Goal: Task Accomplishment & Management: Complete application form

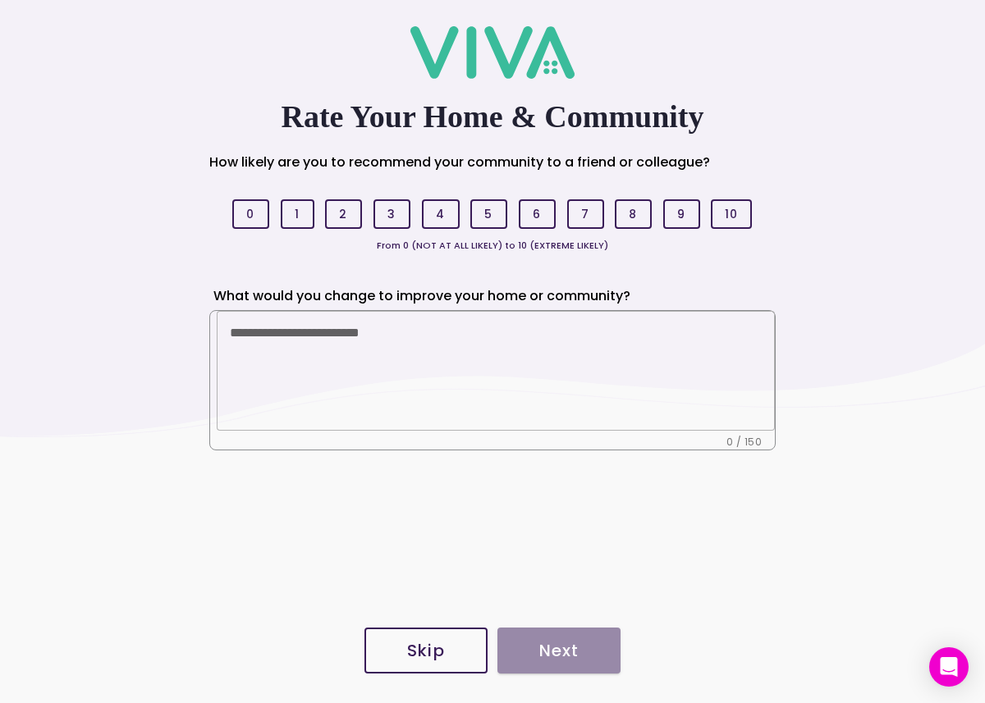
click at [0, 0] on slot "Skip" at bounding box center [0, 0] width 0 height 0
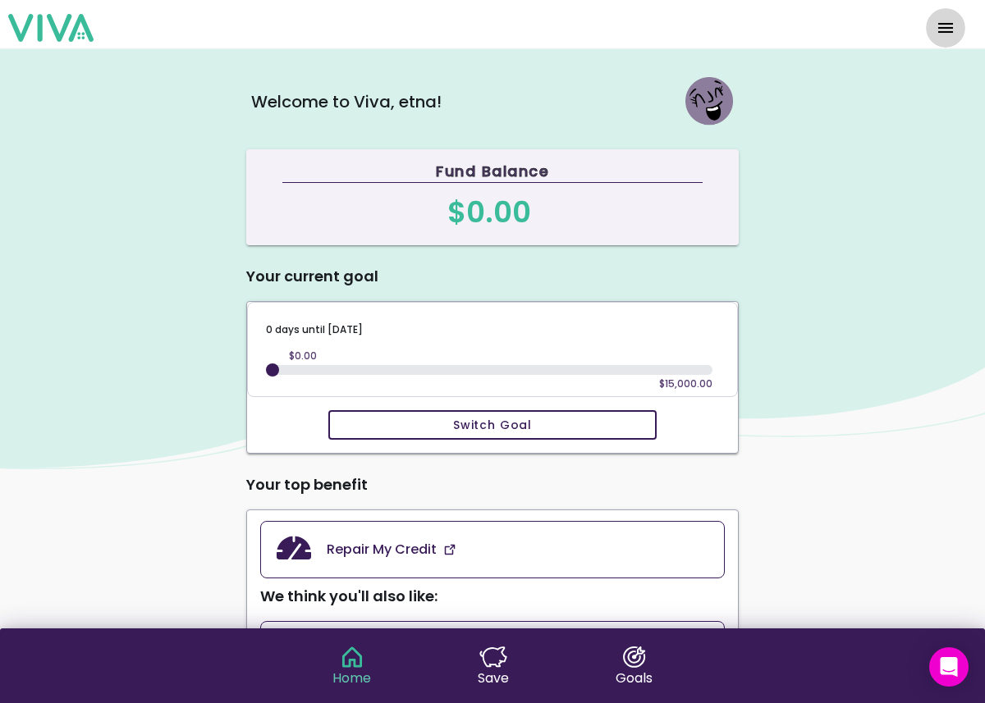
click at [942, 39] on span "menu" at bounding box center [946, 27] width 26 height 39
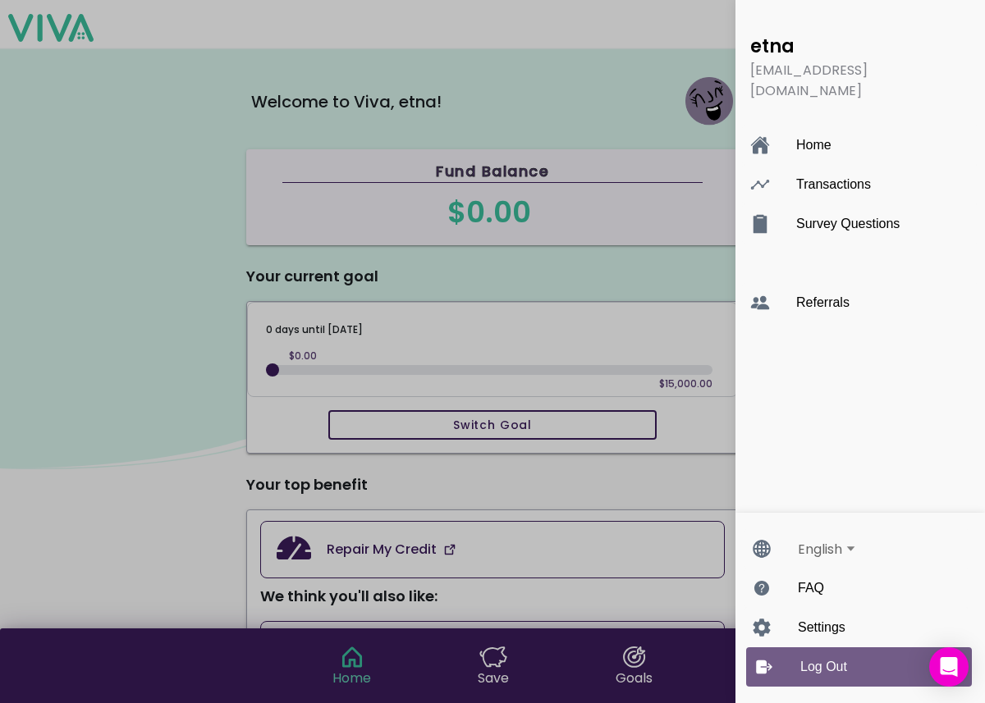
click at [843, 666] on ion-label "Log Out" at bounding box center [875, 667] width 150 height 15
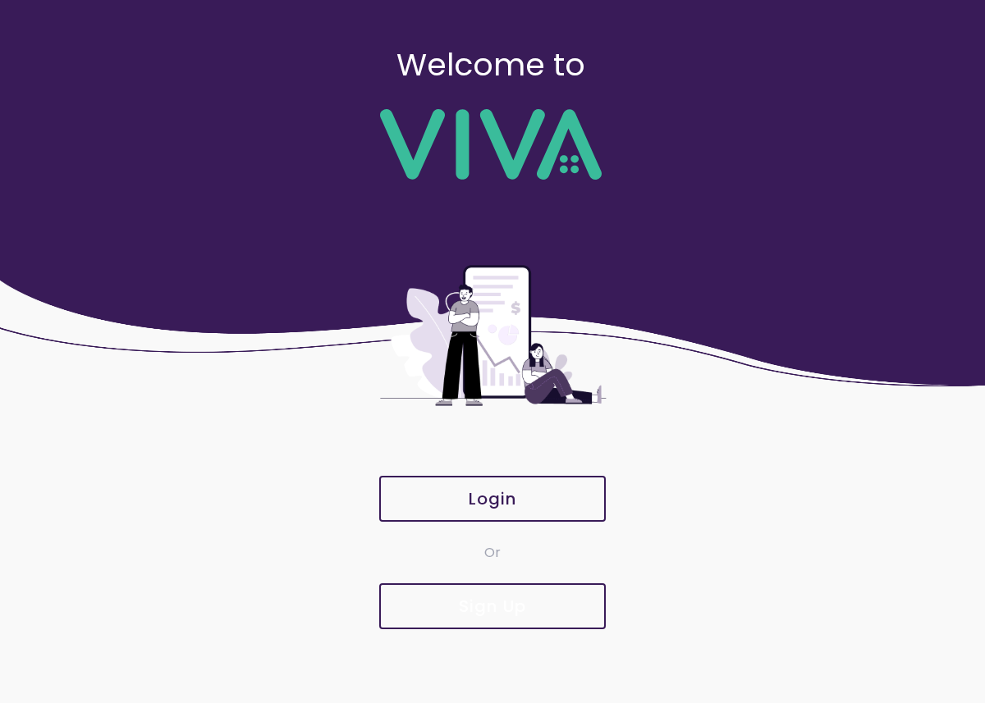
click at [0, 0] on slot "Sign Up" at bounding box center [0, 0] width 0 height 0
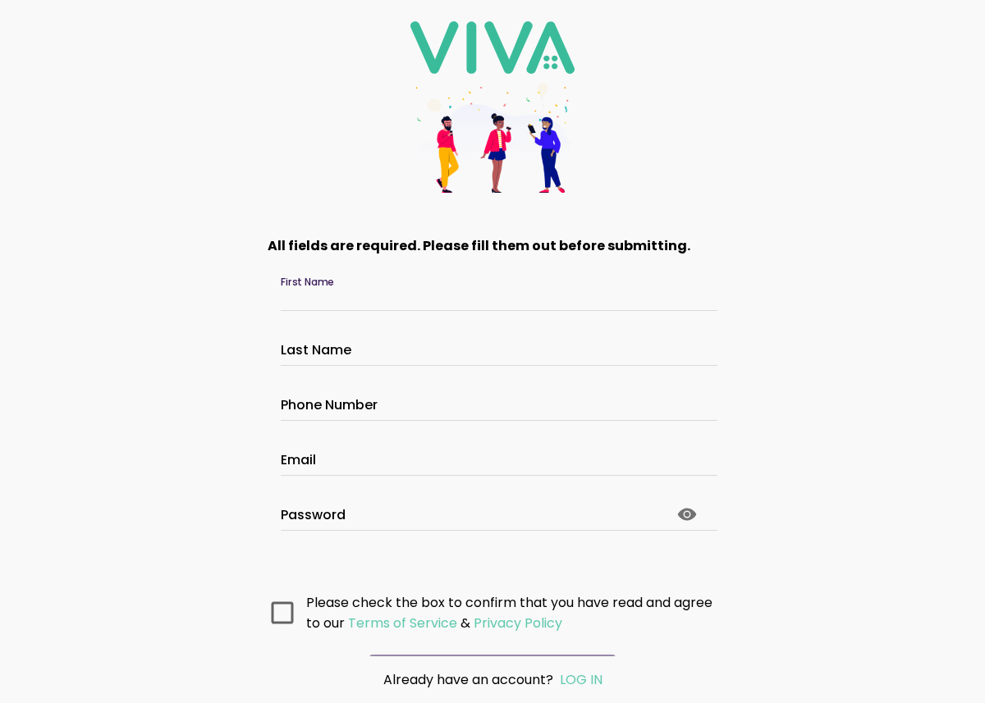
click at [424, 291] on input "First Name" at bounding box center [493, 298] width 424 height 14
type input "*****"
type input "******"
type input "**********"
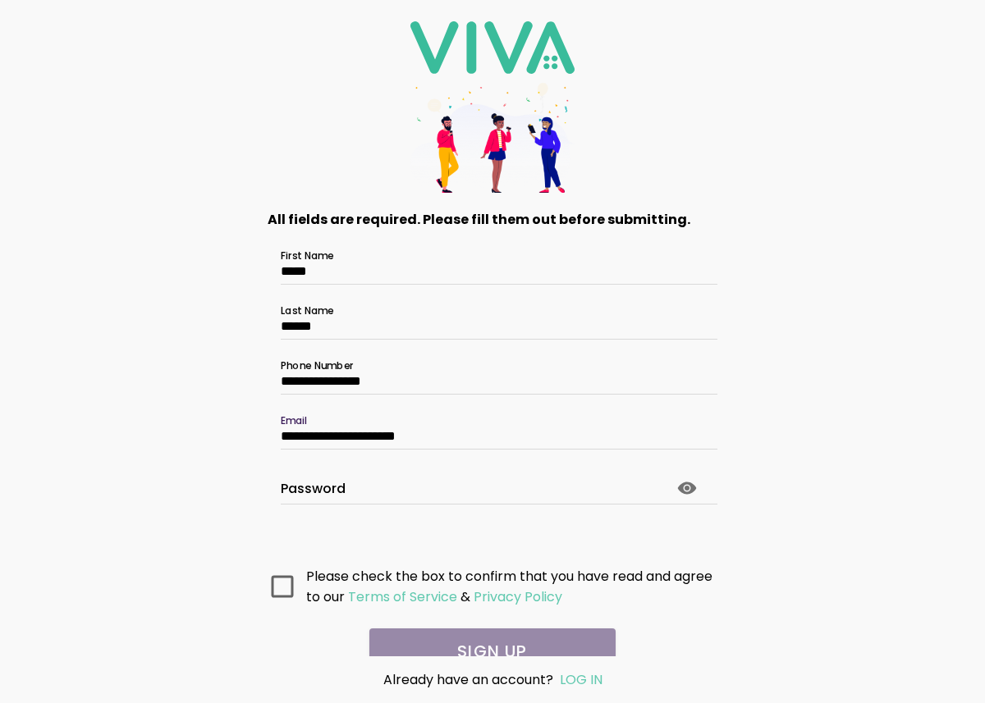
scroll to position [40, 0]
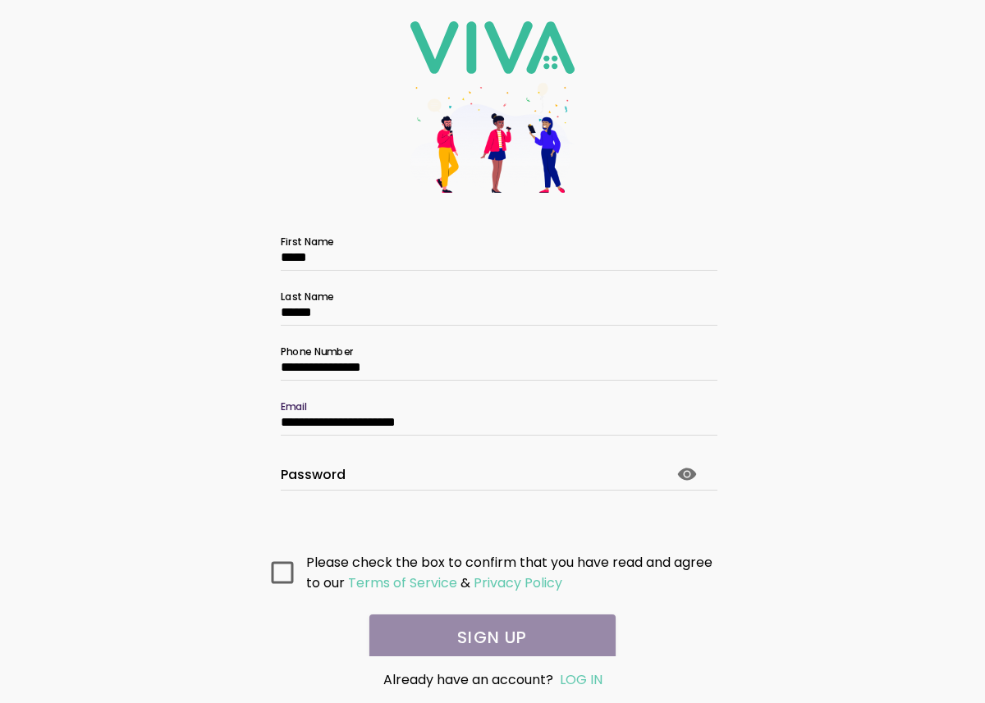
type input "**********"
click at [320, 465] on div at bounding box center [493, 477] width 424 height 25
click at [864, 295] on div "**********" at bounding box center [492, 351] width 985 height 703
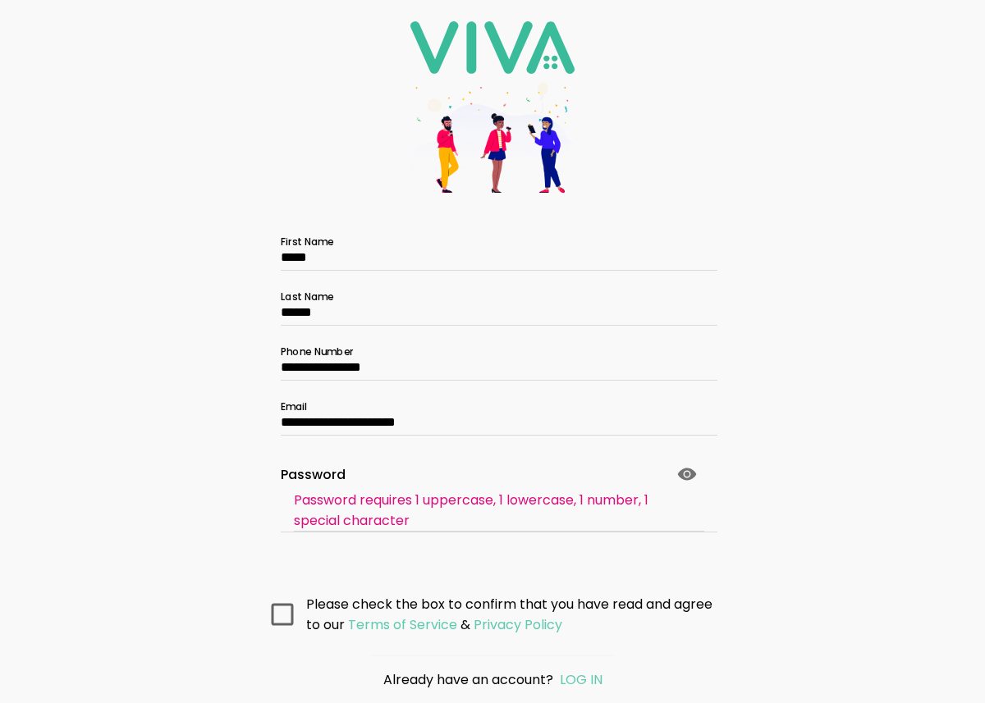
click at [593, 512] on div "Password requires 1 uppercase, 1 lowercase, 1 number, 1 special character" at bounding box center [492, 510] width 397 height 41
click at [0, 0] on slot "Password requires 1 uppercase, 1 lowercase, 1 number, 1 special character" at bounding box center [0, 0] width 0 height 0
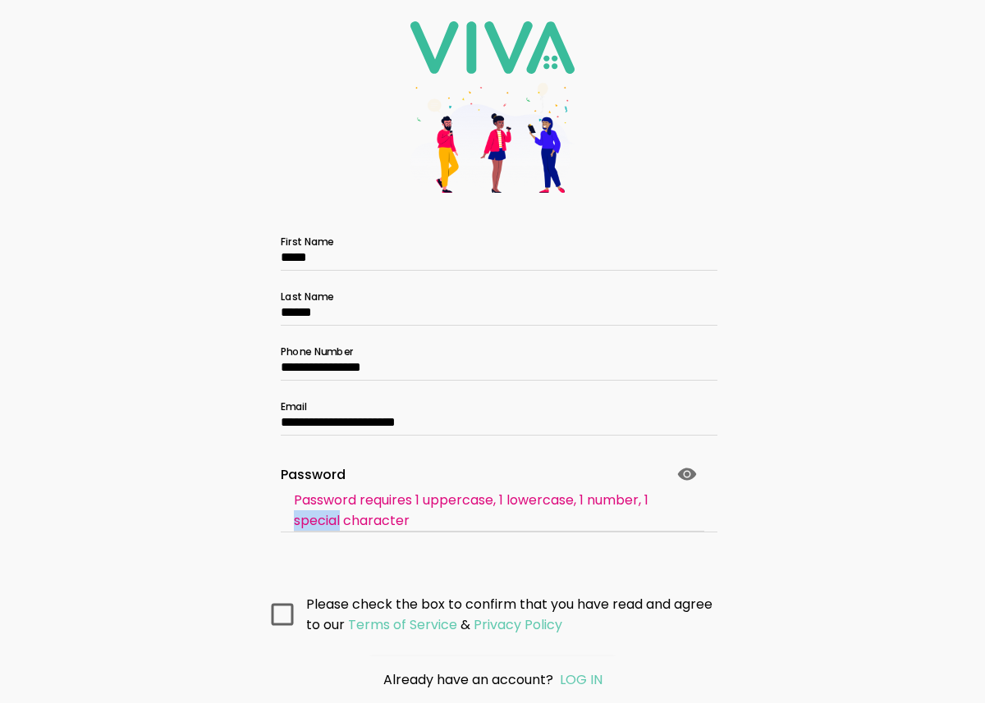
click at [0, 0] on slot "Password requires 1 uppercase, 1 lowercase, 1 number, 1 special character" at bounding box center [0, 0] width 0 height 0
click at [290, 509] on div "Password requires 1 uppercase, 1 lowercase, 1 number, 1 special character" at bounding box center [493, 511] width 424 height 42
click at [306, 448] on label "Password" at bounding box center [493, 467] width 424 height 46
click at [687, 474] on circle at bounding box center [687, 474] width 5 height 5
click at [687, 474] on icon at bounding box center [687, 475] width 20 height 20
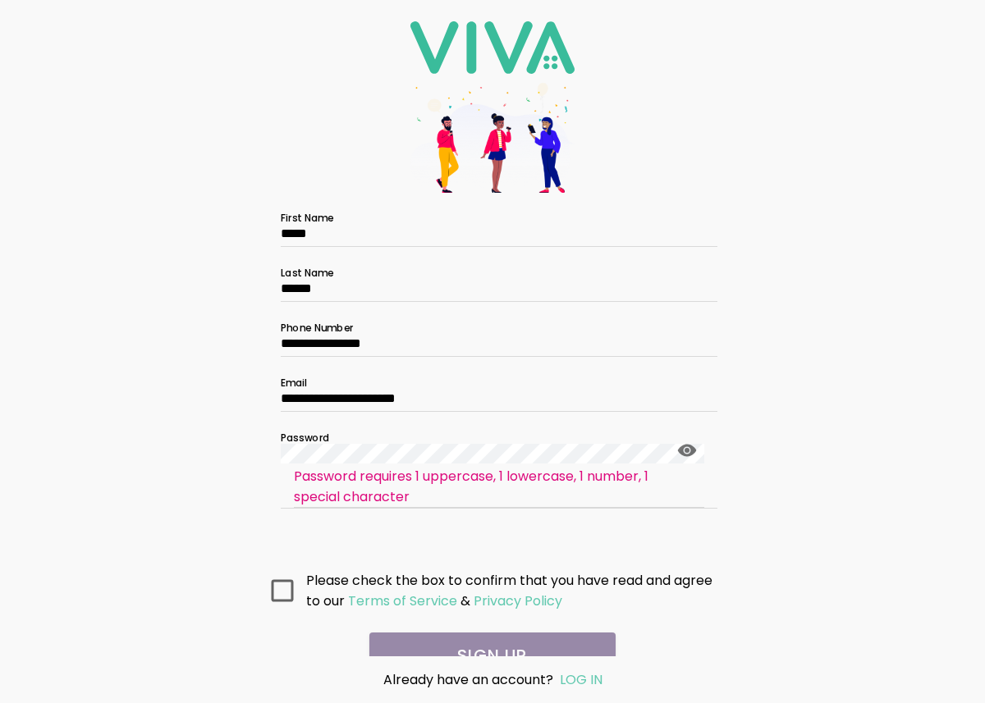
scroll to position [80, 0]
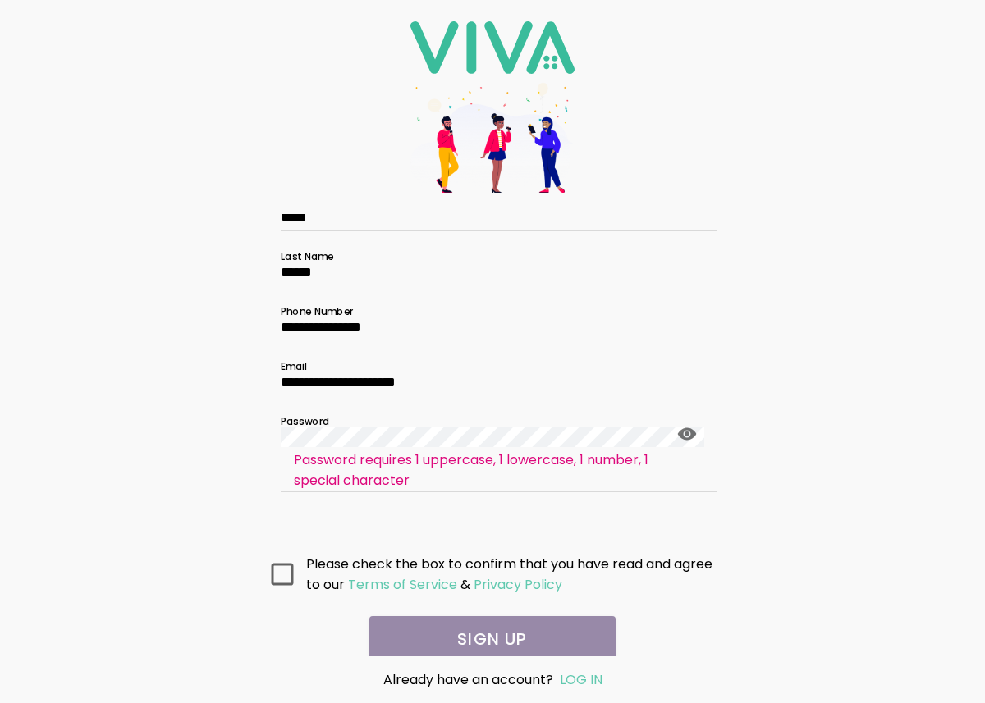
click at [284, 571] on icon at bounding box center [283, 574] width 22 height 22
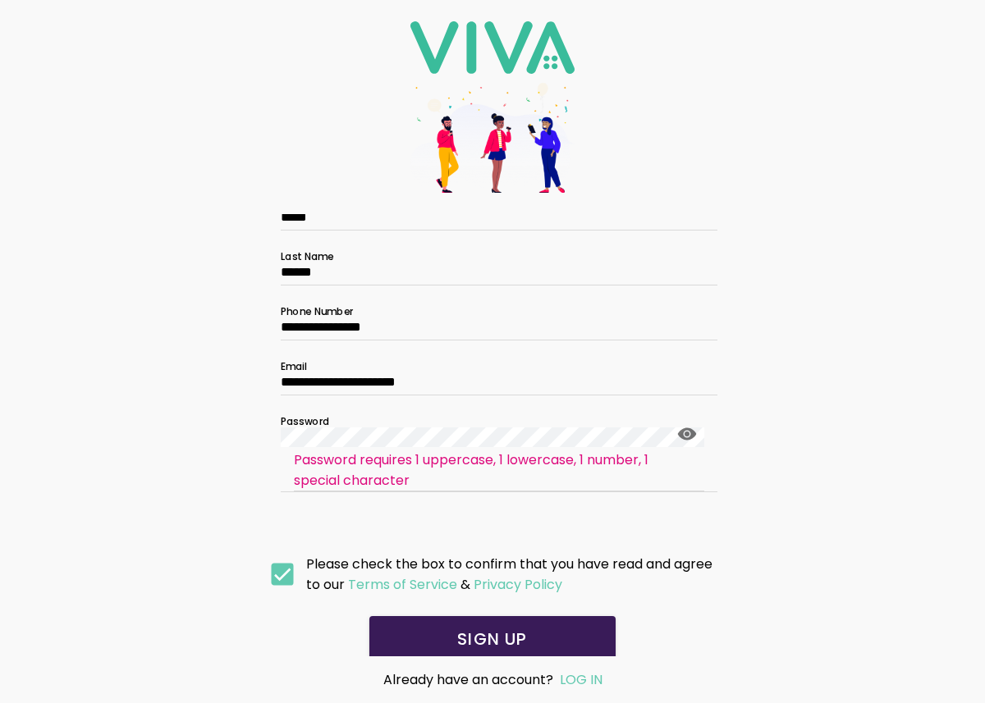
click at [416, 634] on span "SIGN UP" at bounding box center [492, 639] width 213 height 16
click at [687, 433] on circle at bounding box center [687, 434] width 5 height 5
click at [687, 433] on icon at bounding box center [687, 434] width 15 height 15
click at [428, 631] on span "SIGN UP" at bounding box center [492, 639] width 213 height 16
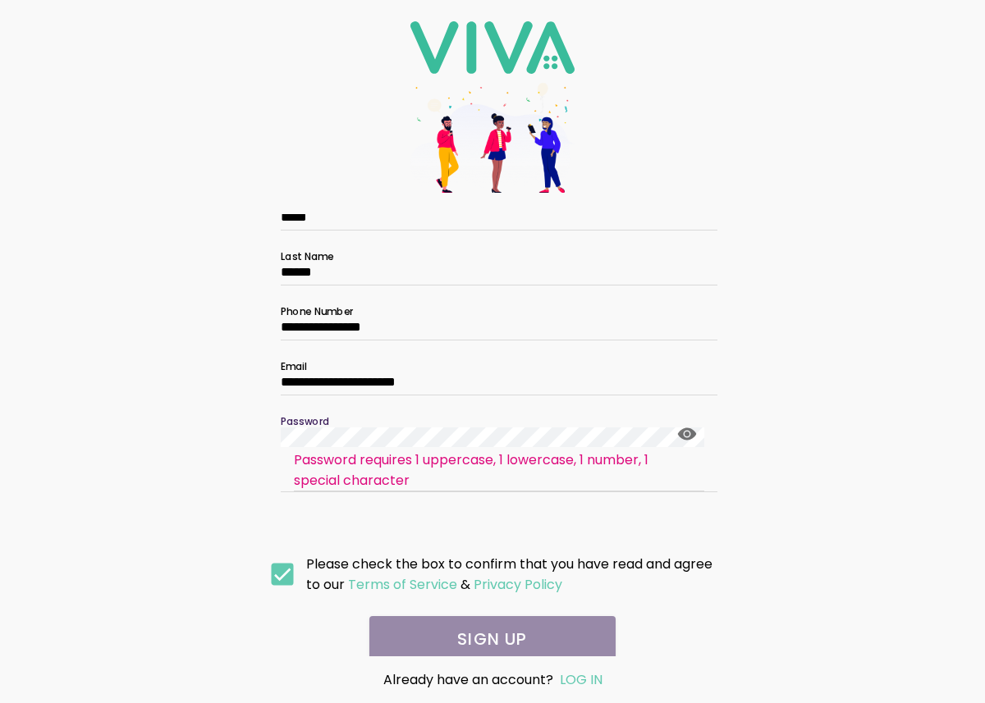
click at [679, 433] on icon at bounding box center [687, 434] width 19 height 12
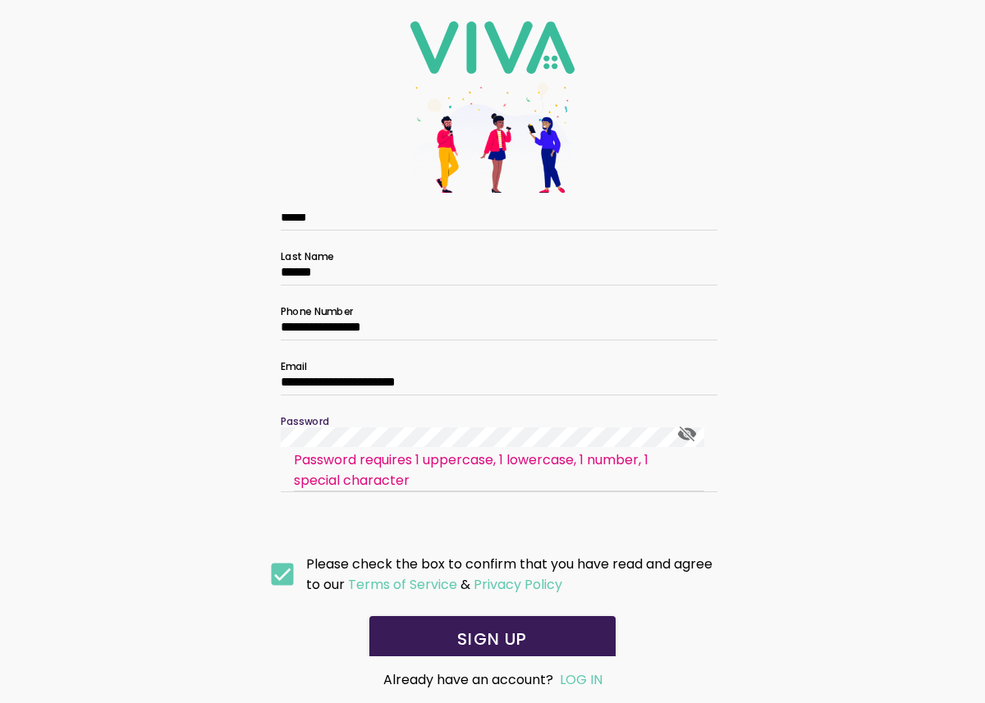
scroll to position [40, 0]
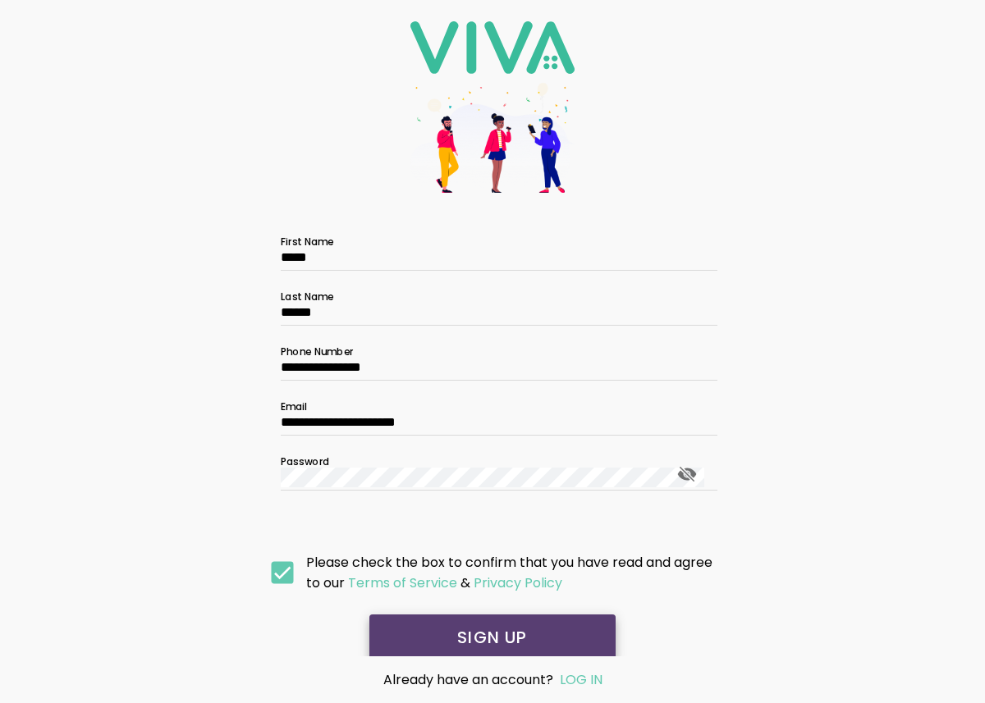
click at [550, 639] on span "SIGN UP" at bounding box center [492, 638] width 213 height 16
